Goal: Communication & Community: Answer question/provide support

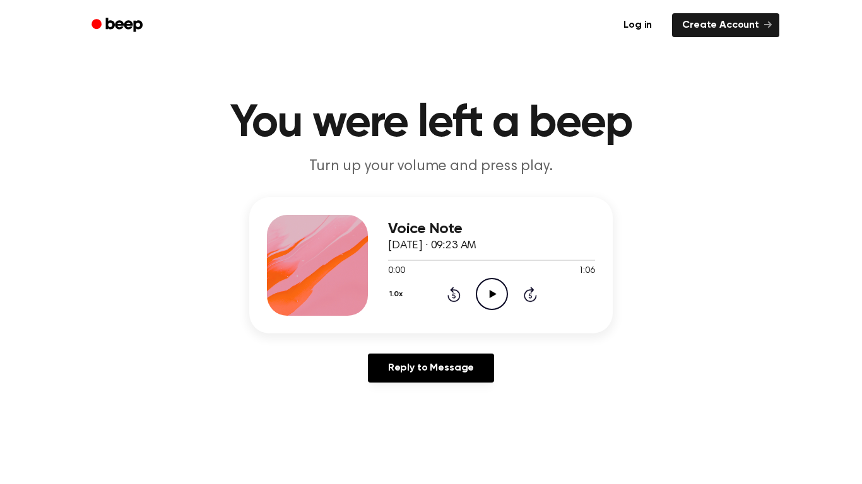
click at [500, 292] on icon "Play Audio" at bounding box center [492, 294] width 32 height 32
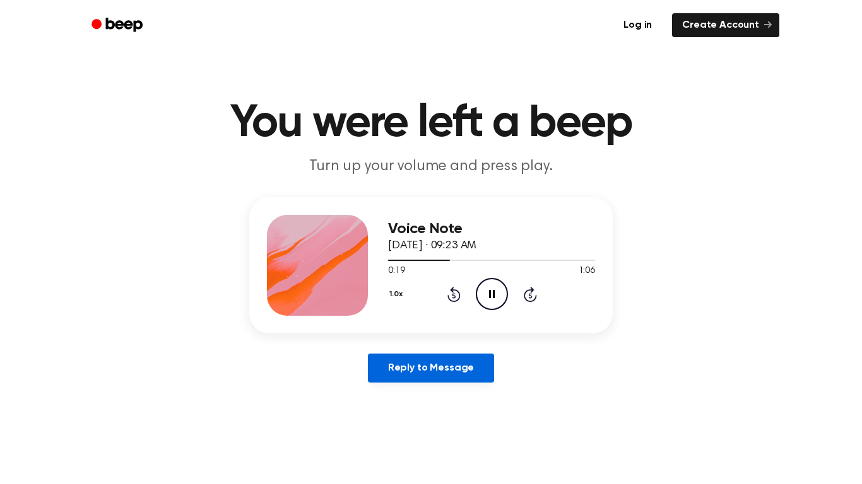
click at [403, 376] on link "Reply to Message" at bounding box center [431, 368] width 126 height 29
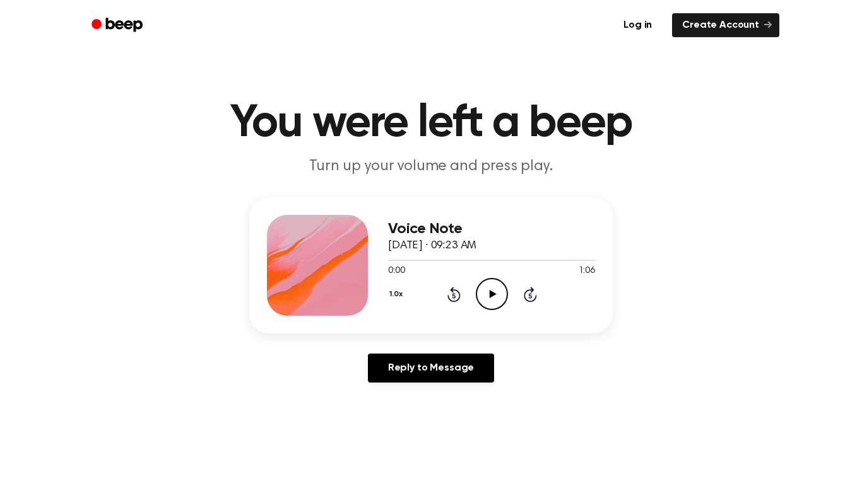
click at [485, 292] on icon "Play Audio" at bounding box center [492, 294] width 32 height 32
drag, startPoint x: 387, startPoint y: 243, endPoint x: 650, endPoint y: 293, distance: 267.1
click at [650, 293] on div "Voice Note September 18, 2025 · 09:23 AM 0:33 1:06 Your browser does not suppor…" at bounding box center [430, 295] width 831 height 196
click at [650, 293] on div "Voice Note September 18, 2025 · 09:23 AM 0:34 1:06 Your browser does not suppor…" at bounding box center [430, 295] width 831 height 196
click at [388, 261] on div at bounding box center [491, 260] width 207 height 10
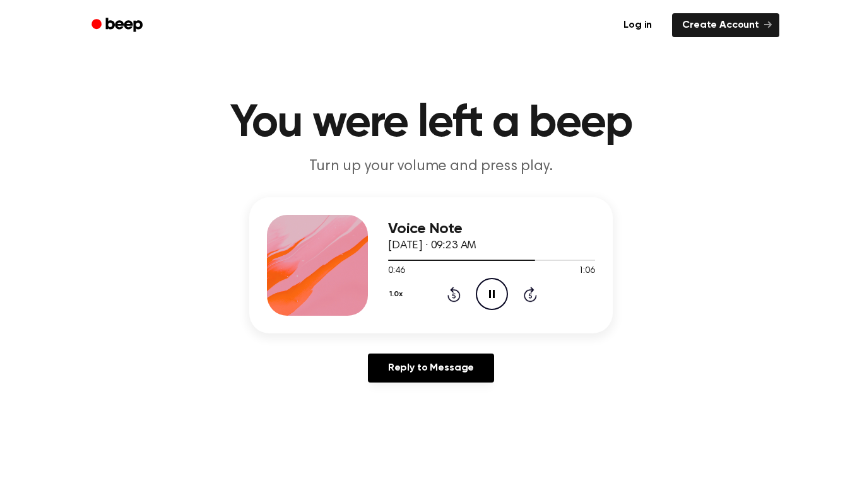
click at [390, 266] on span "0:46" at bounding box center [396, 271] width 16 height 13
click at [390, 257] on div at bounding box center [491, 260] width 207 height 10
